Goal: Navigation & Orientation: Find specific page/section

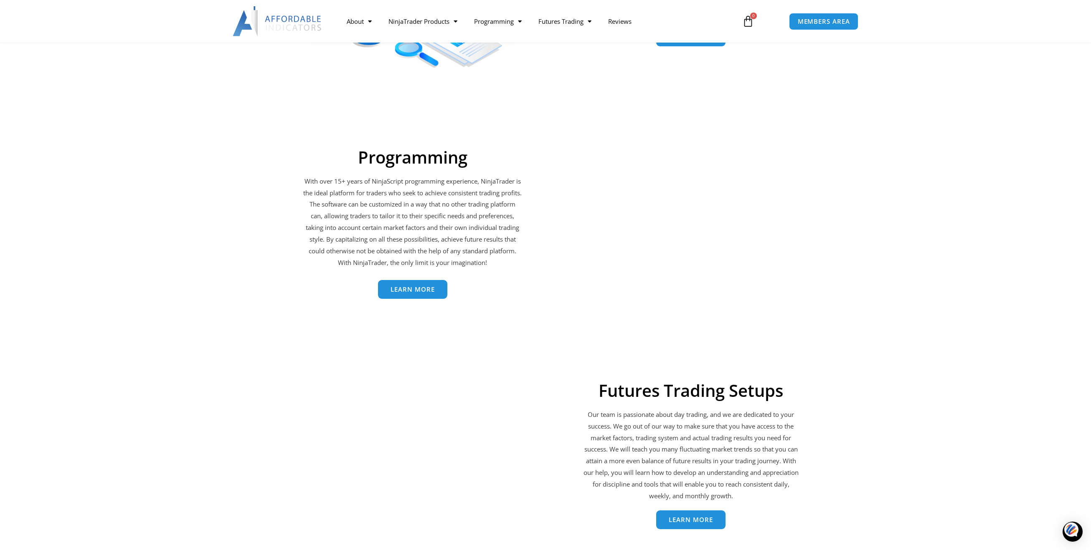
scroll to position [1462, 0]
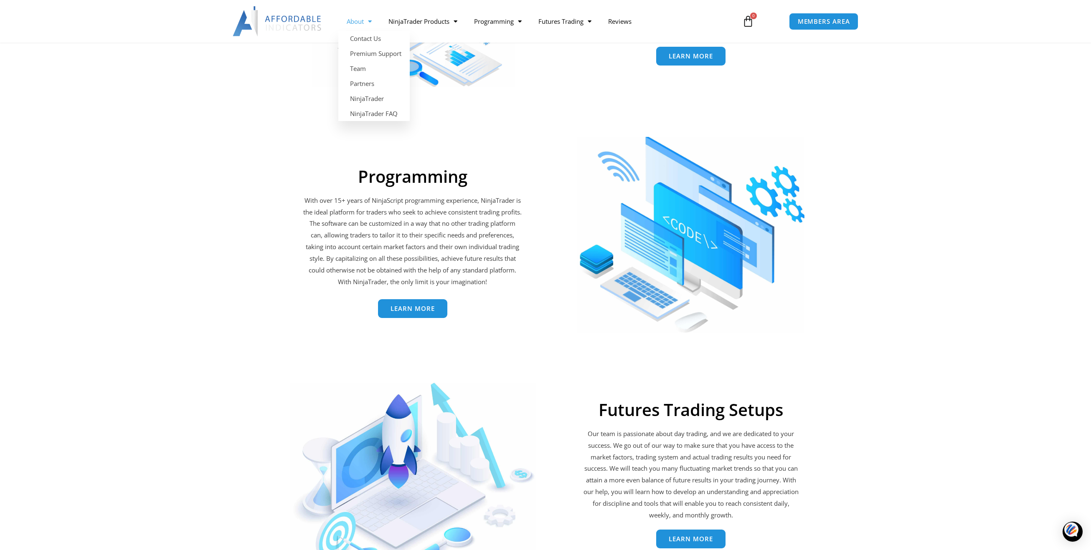
click at [363, 22] on link "About" at bounding box center [359, 21] width 42 height 19
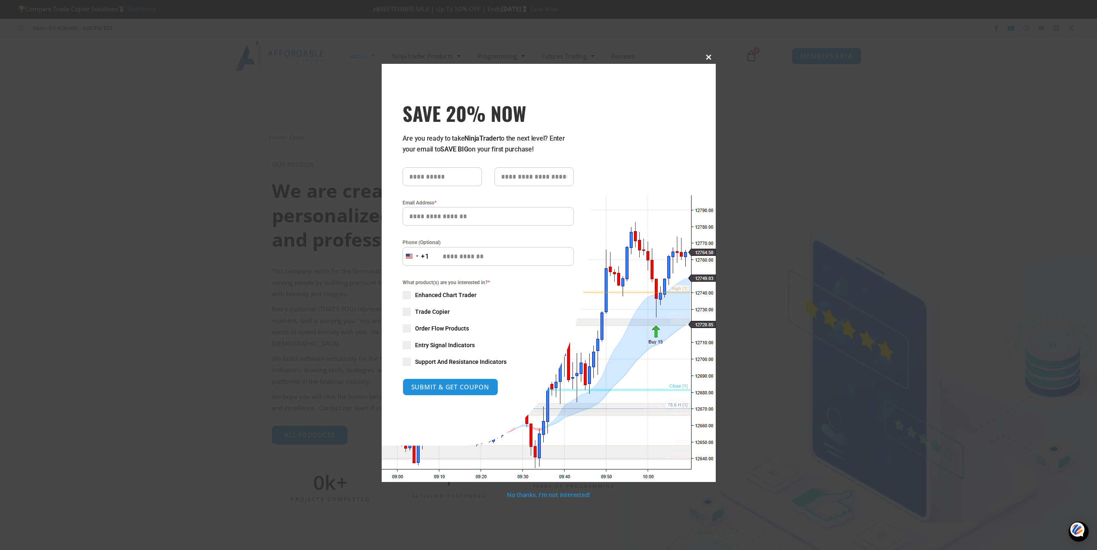
click at [708, 58] on span "SAVE 20% NOW popup" at bounding box center [708, 57] width 13 height 5
